Goal: Task Accomplishment & Management: Manage account settings

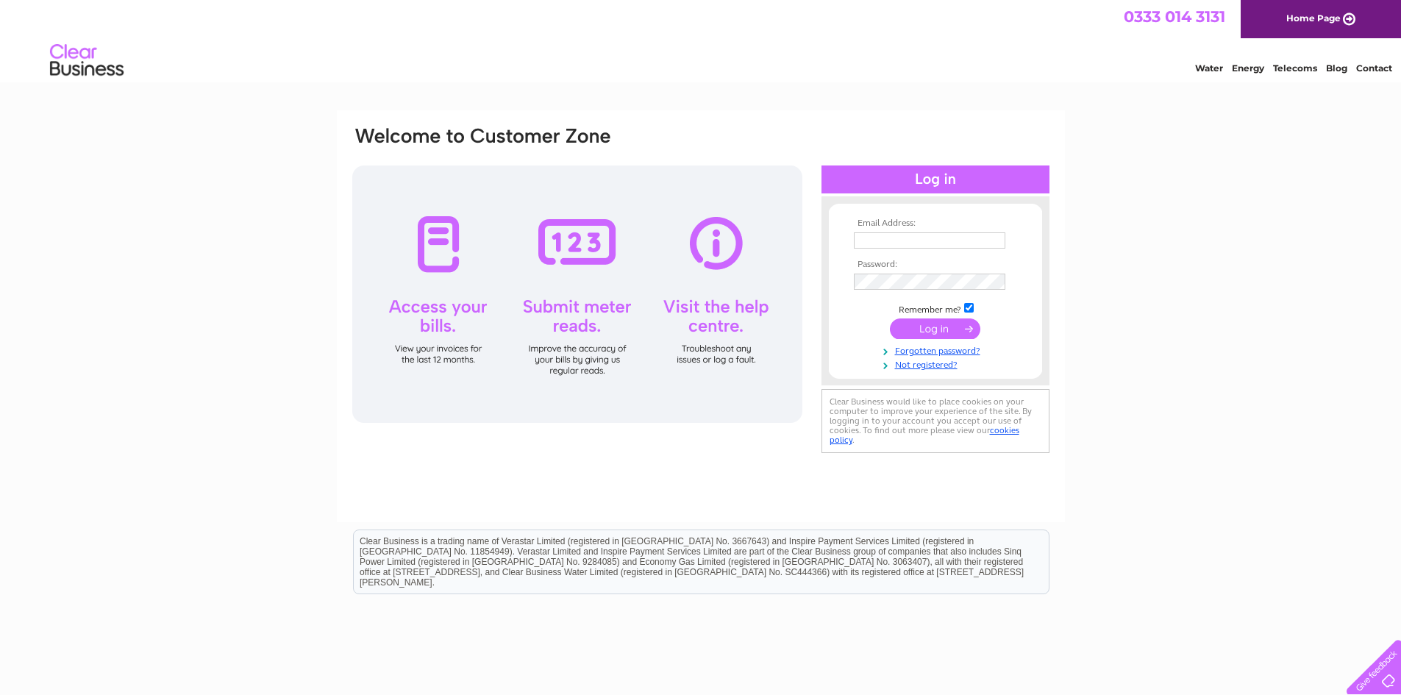
click at [873, 246] on input "text" at bounding box center [930, 240] width 152 height 16
type input "hallpackunit7@gmail.com"
click at [929, 328] on input "submit" at bounding box center [935, 328] width 90 height 21
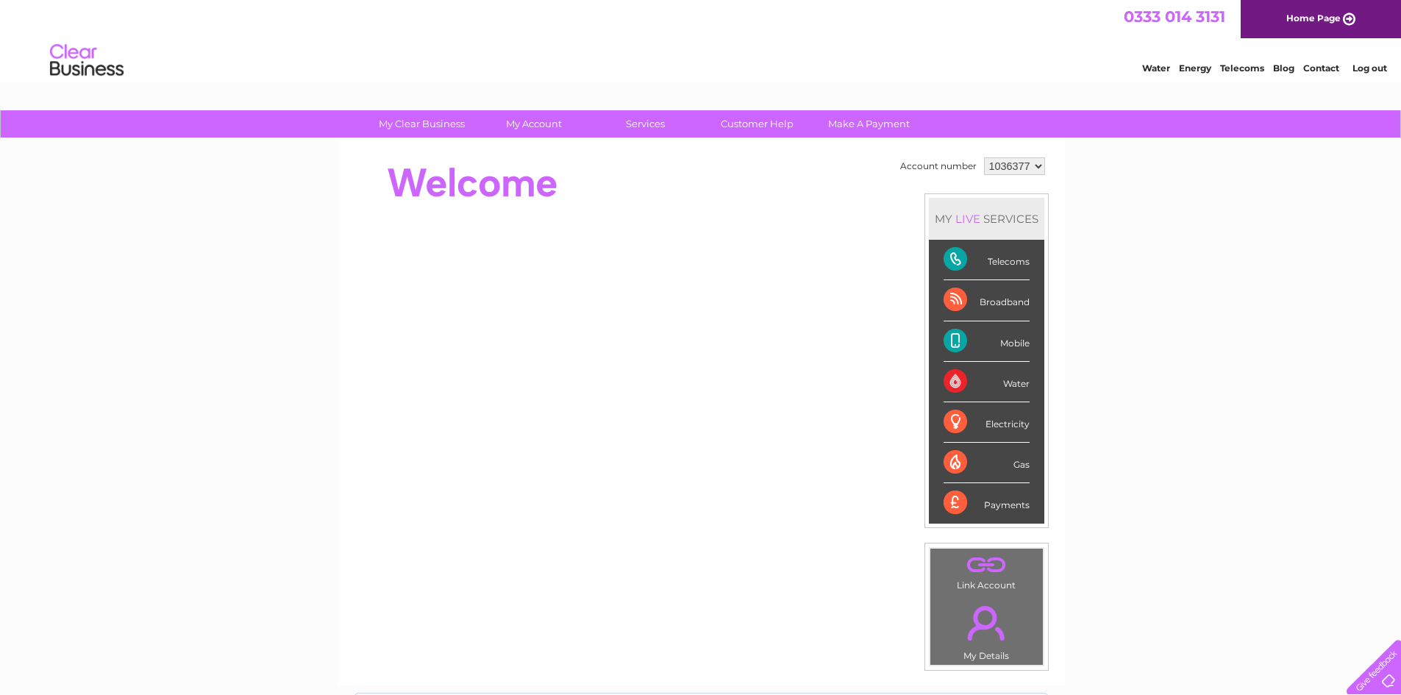
click at [963, 507] on div "Payments" at bounding box center [987, 503] width 86 height 40
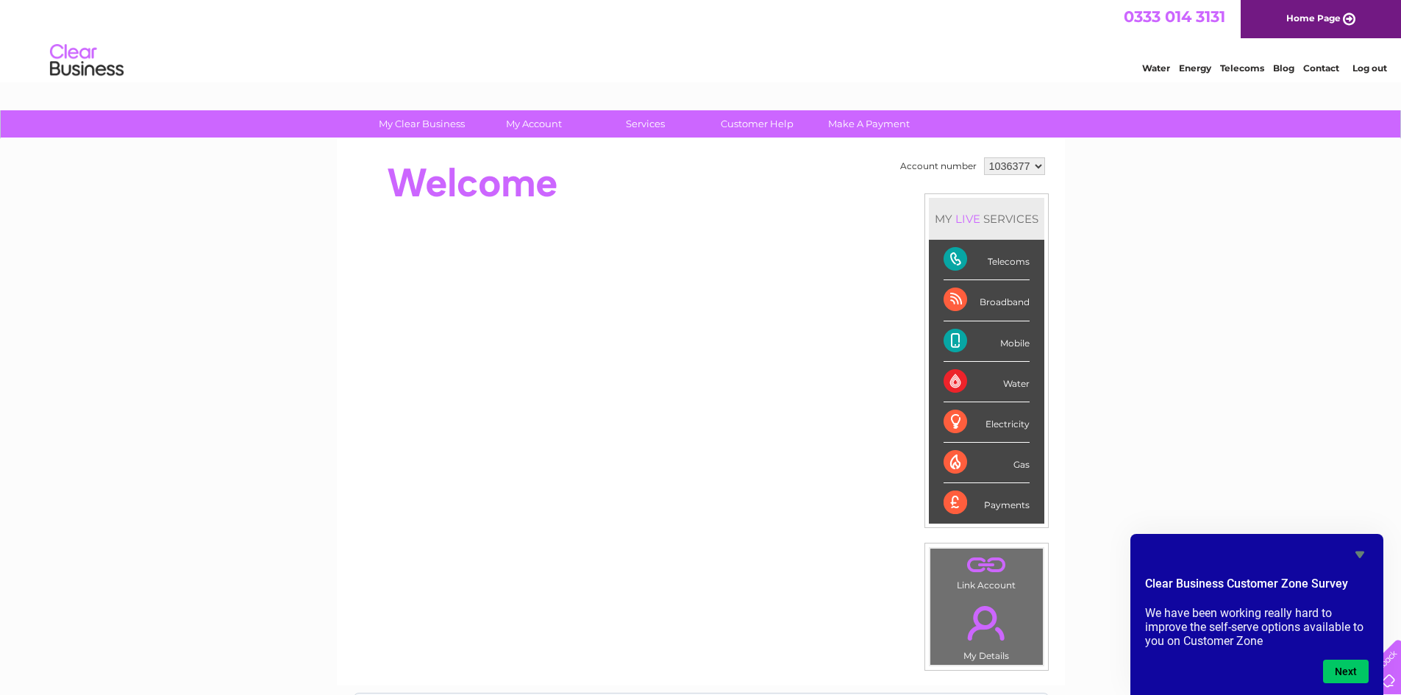
click at [967, 219] on div "LIVE" at bounding box center [967, 219] width 31 height 14
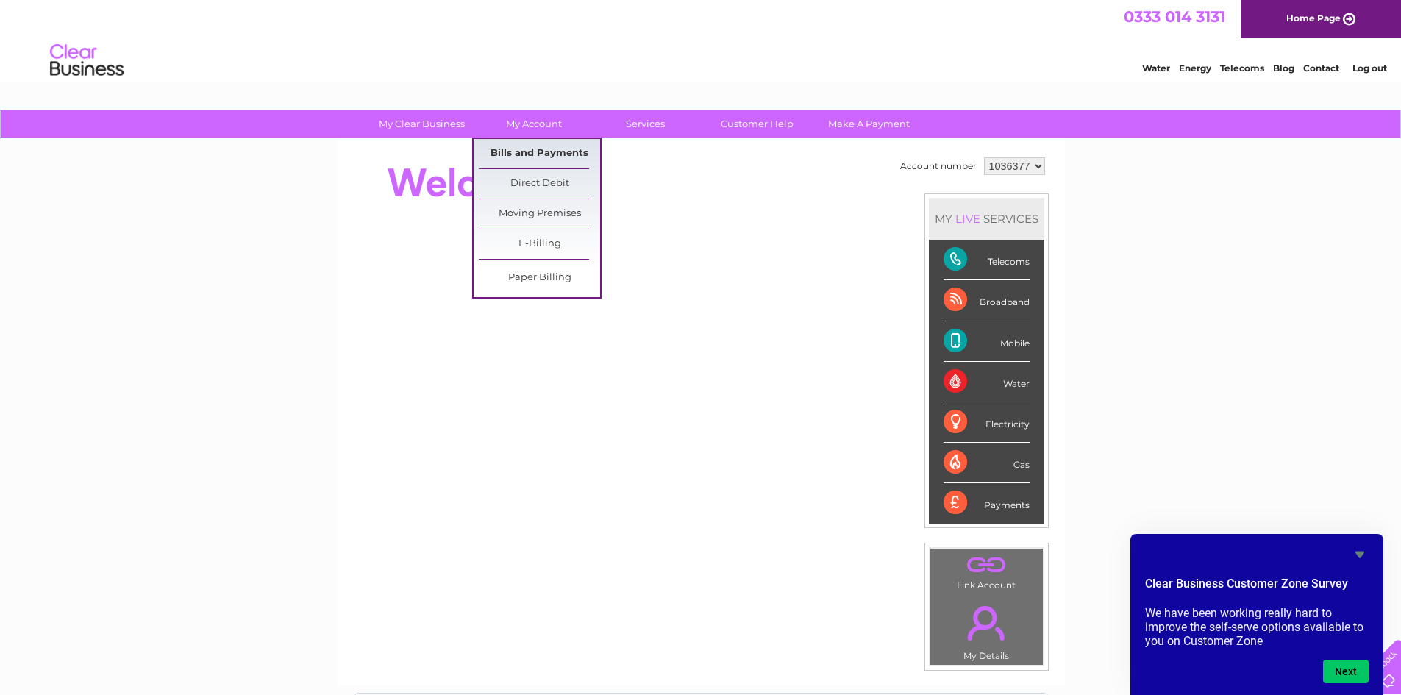
click at [546, 158] on link "Bills and Payments" at bounding box center [539, 153] width 121 height 29
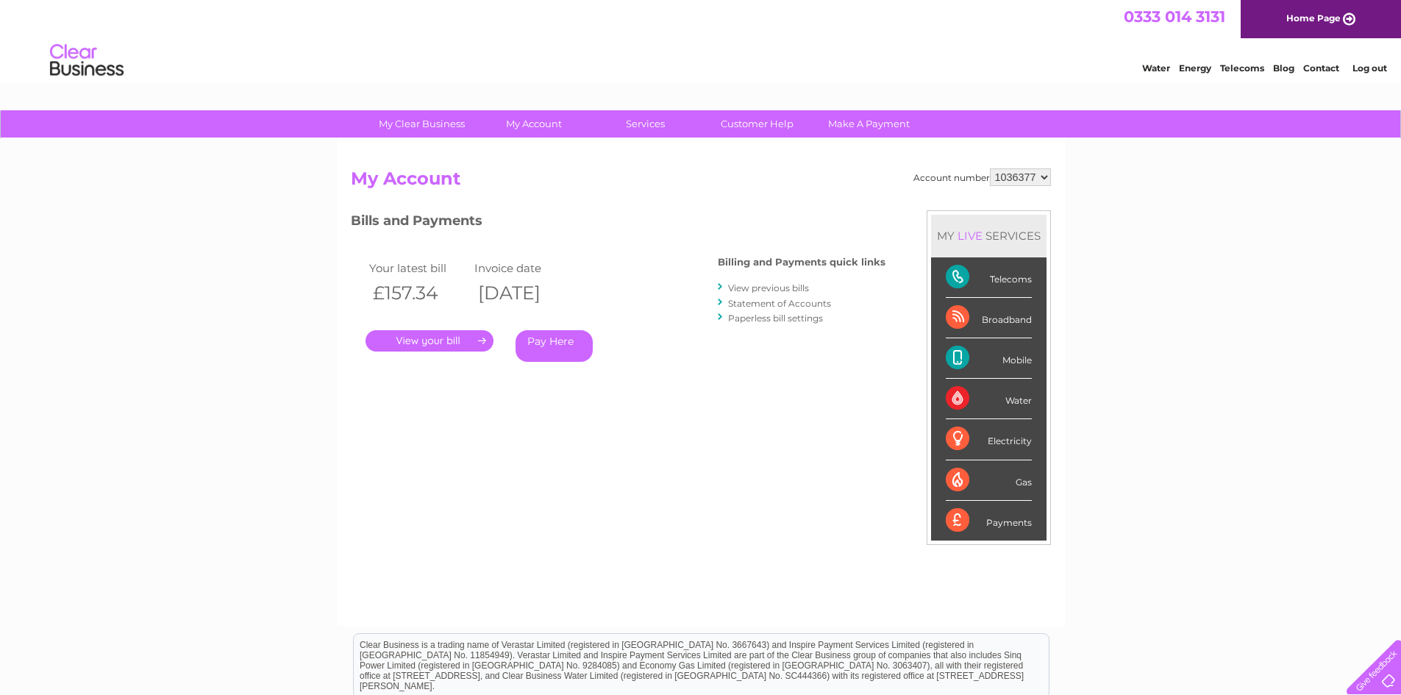
click at [761, 303] on link "Statement of Accounts" at bounding box center [779, 303] width 103 height 11
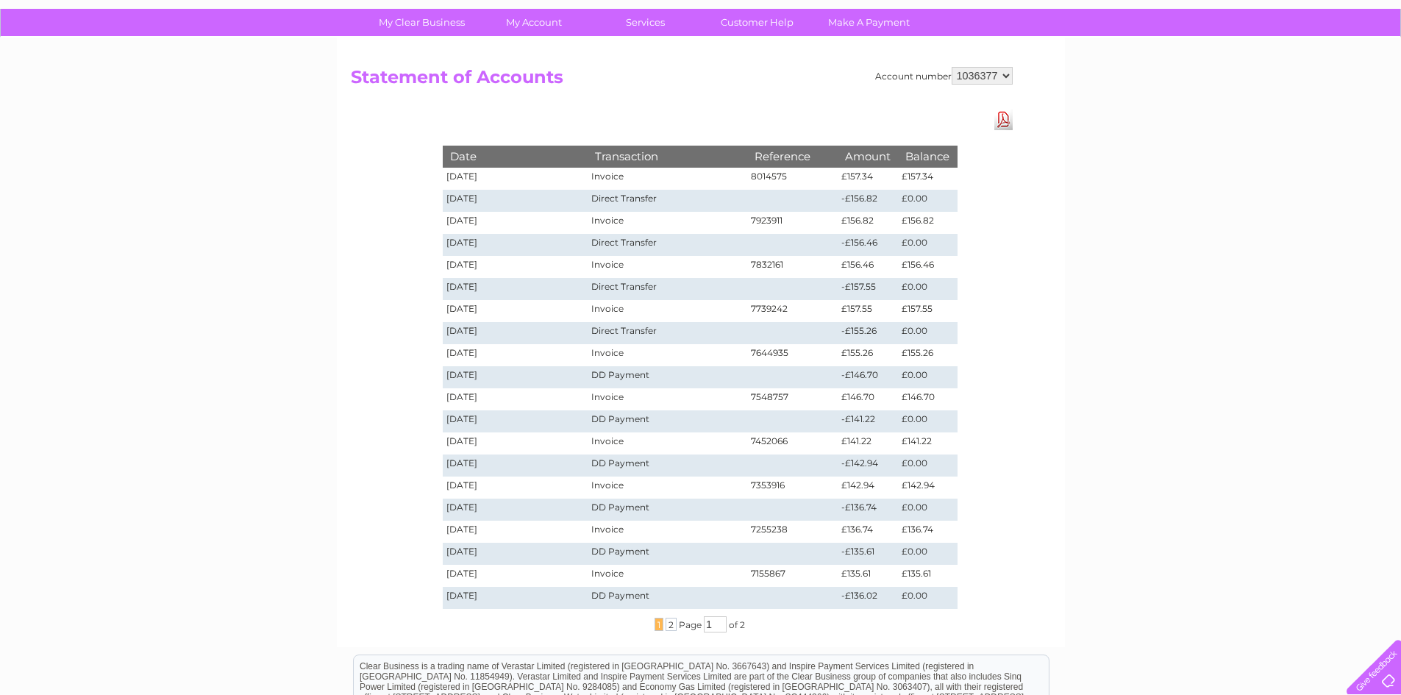
scroll to position [95, 0]
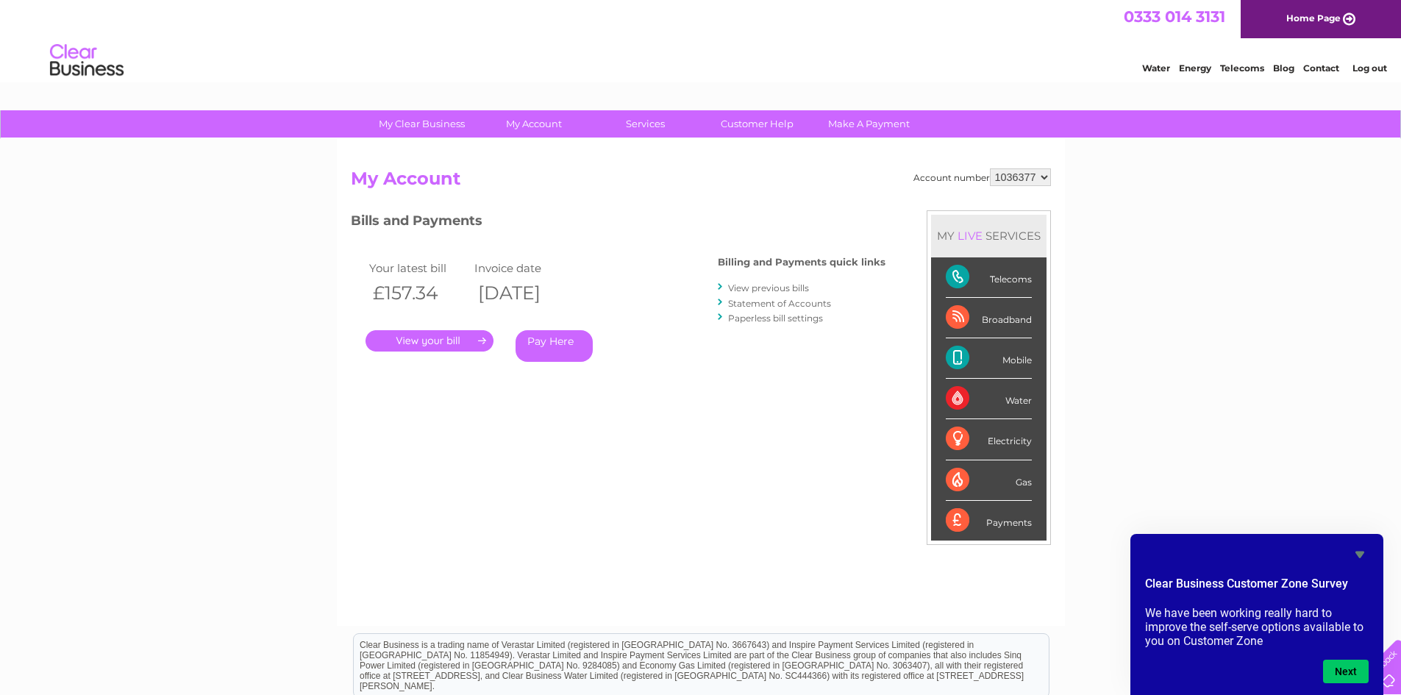
click at [760, 305] on link "Statement of Accounts" at bounding box center [779, 303] width 103 height 11
